Goal: Navigation & Orientation: Find specific page/section

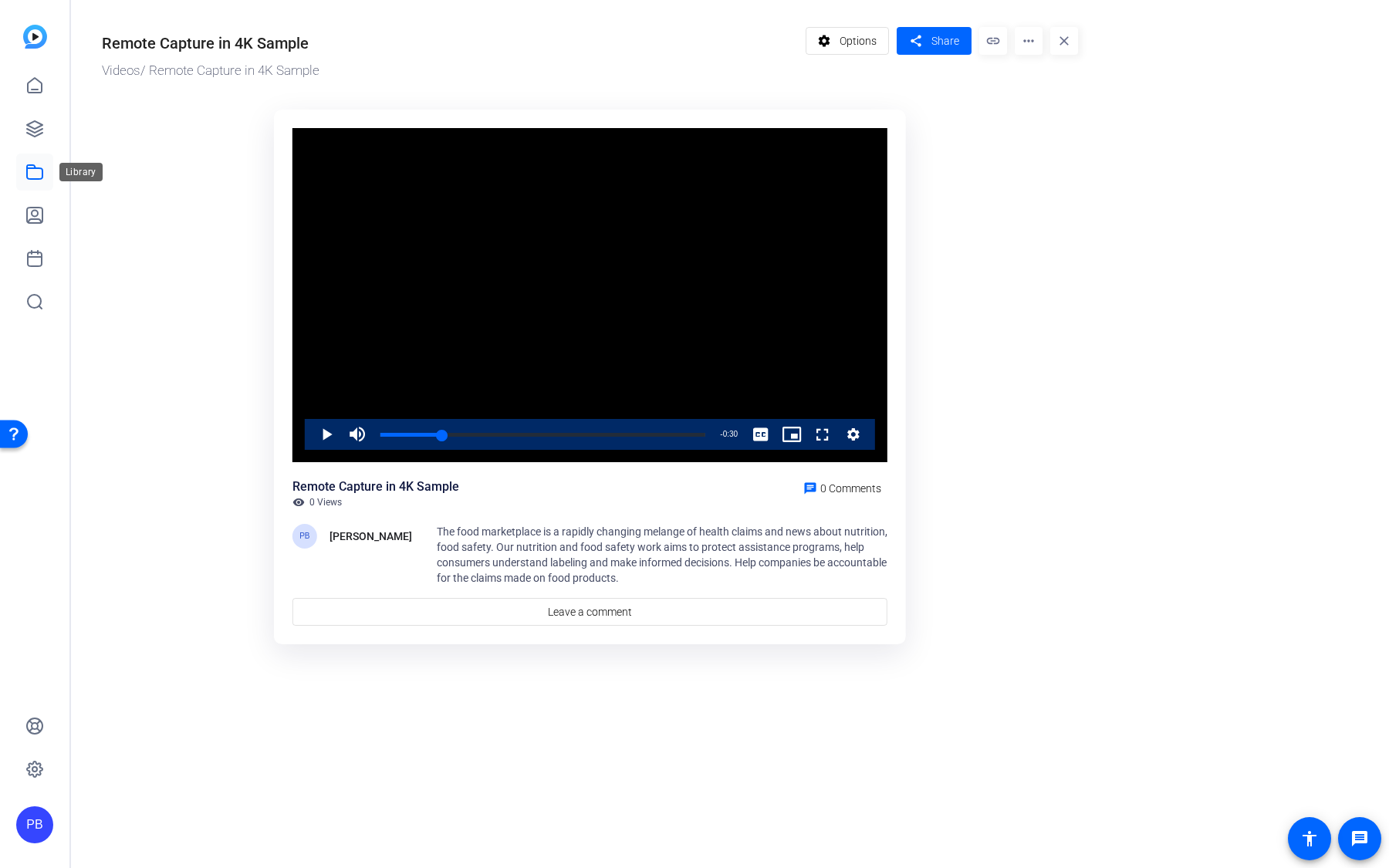
click at [33, 177] on icon at bounding box center [34, 172] width 18 height 18
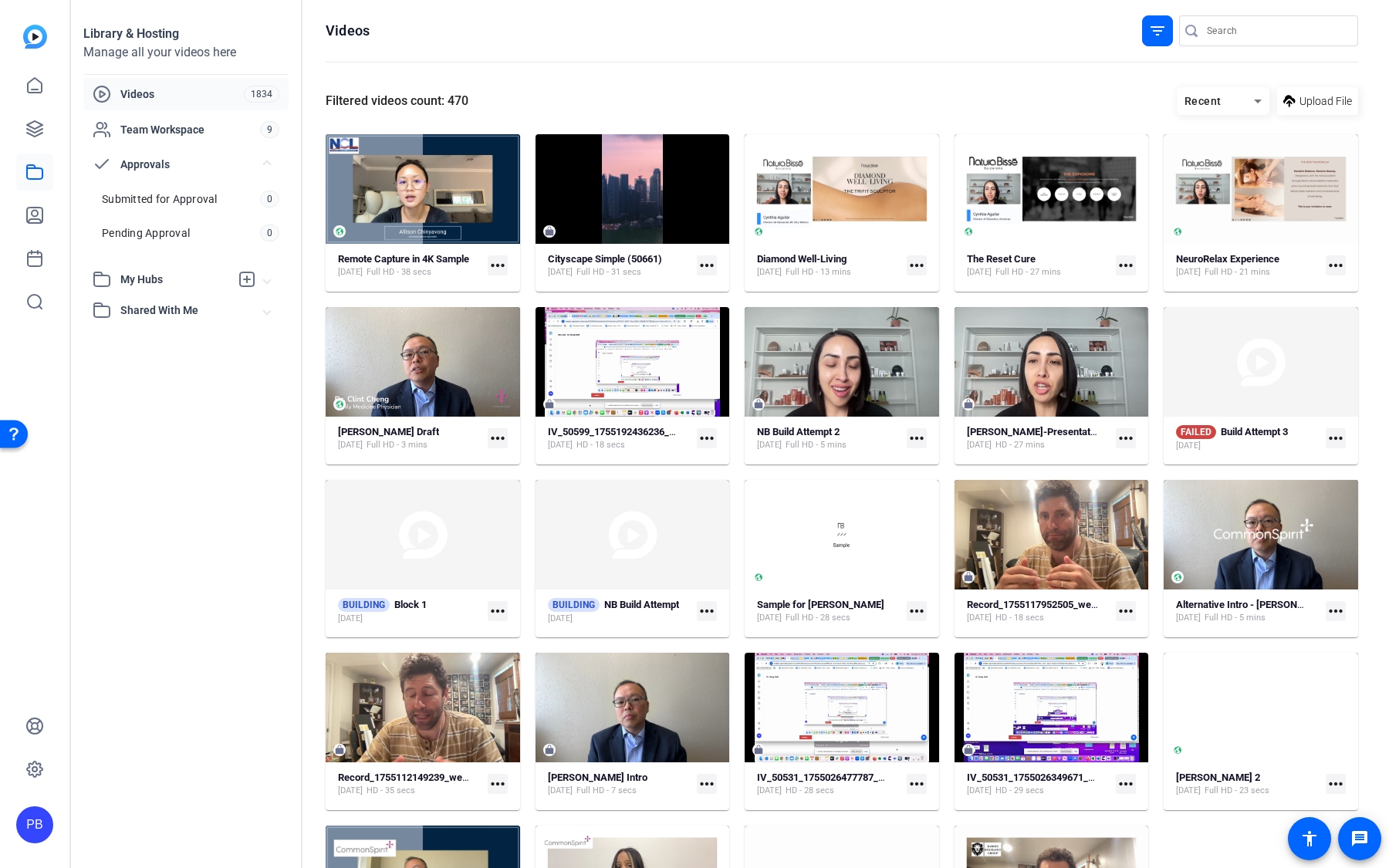
click at [914, 438] on mat-icon "more_horiz" at bounding box center [916, 438] width 20 height 20
click at [891, 396] on div at bounding box center [694, 434] width 1389 height 868
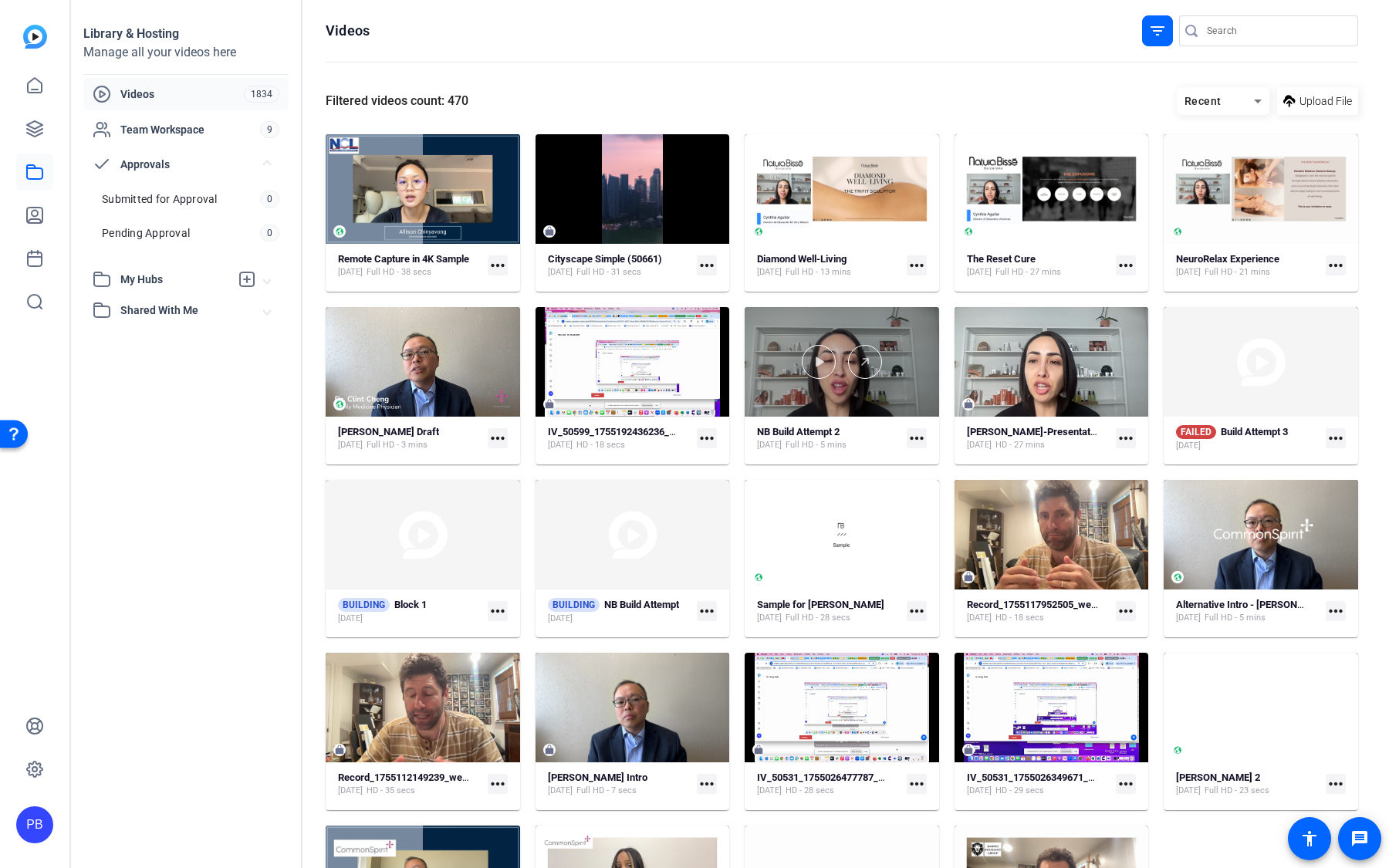
click at [891, 396] on div at bounding box center [841, 362] width 194 height 110
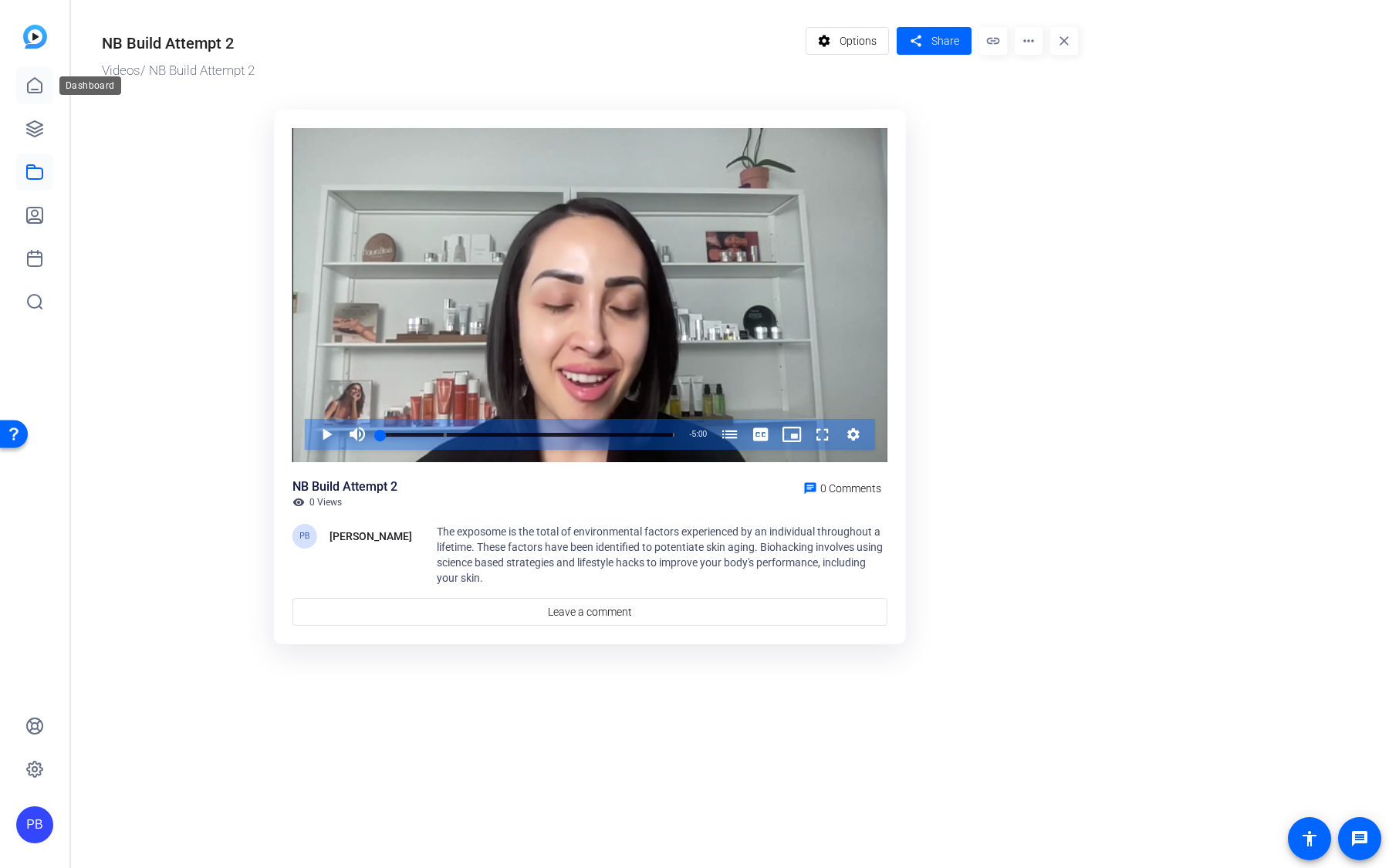
click at [44, 96] on link at bounding box center [35, 85] width 37 height 37
